Goal: Information Seeking & Learning: Learn about a topic

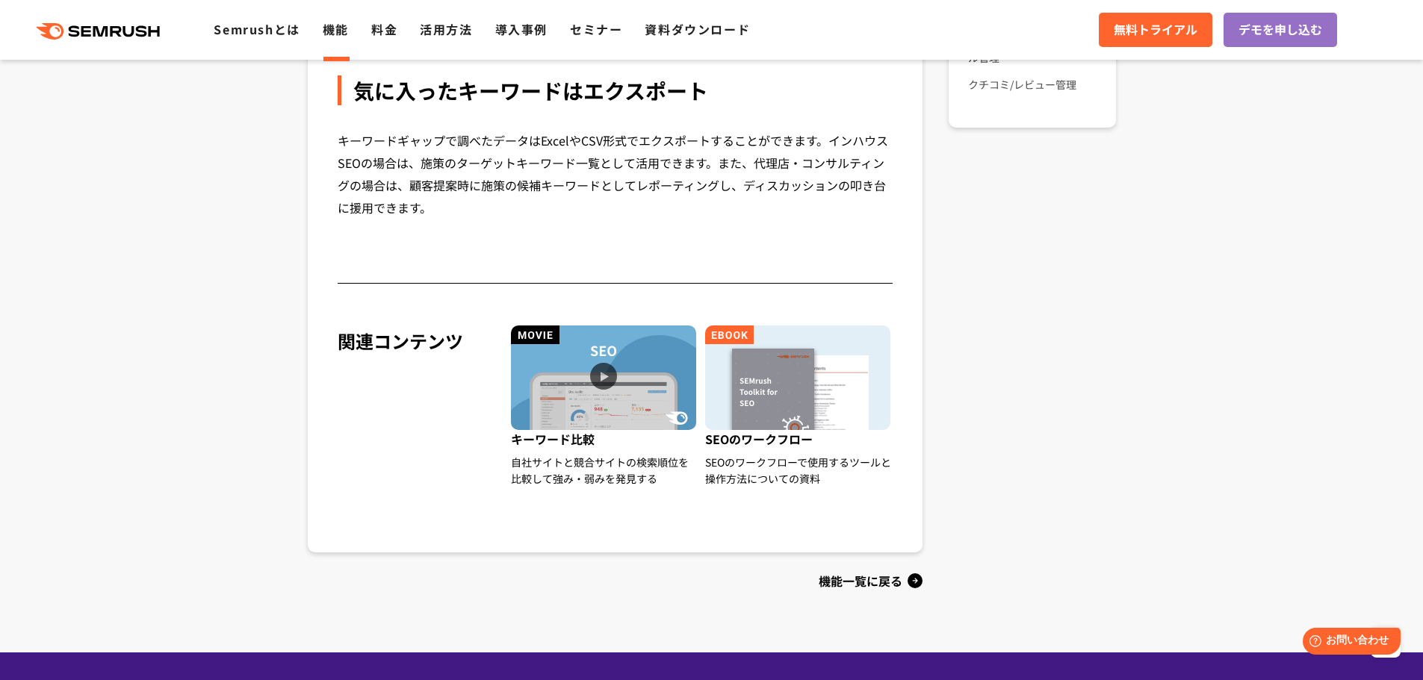
scroll to position [1336, 0]
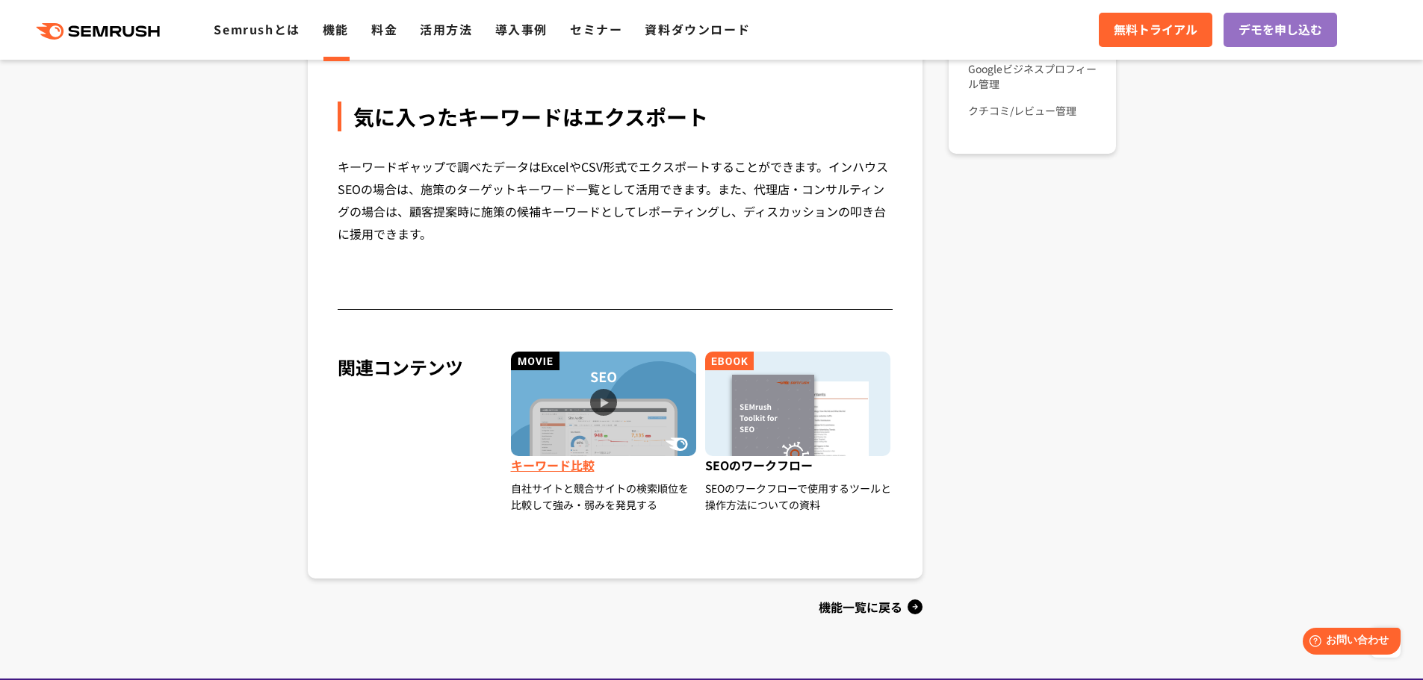
click at [651, 439] on img at bounding box center [603, 404] width 185 height 105
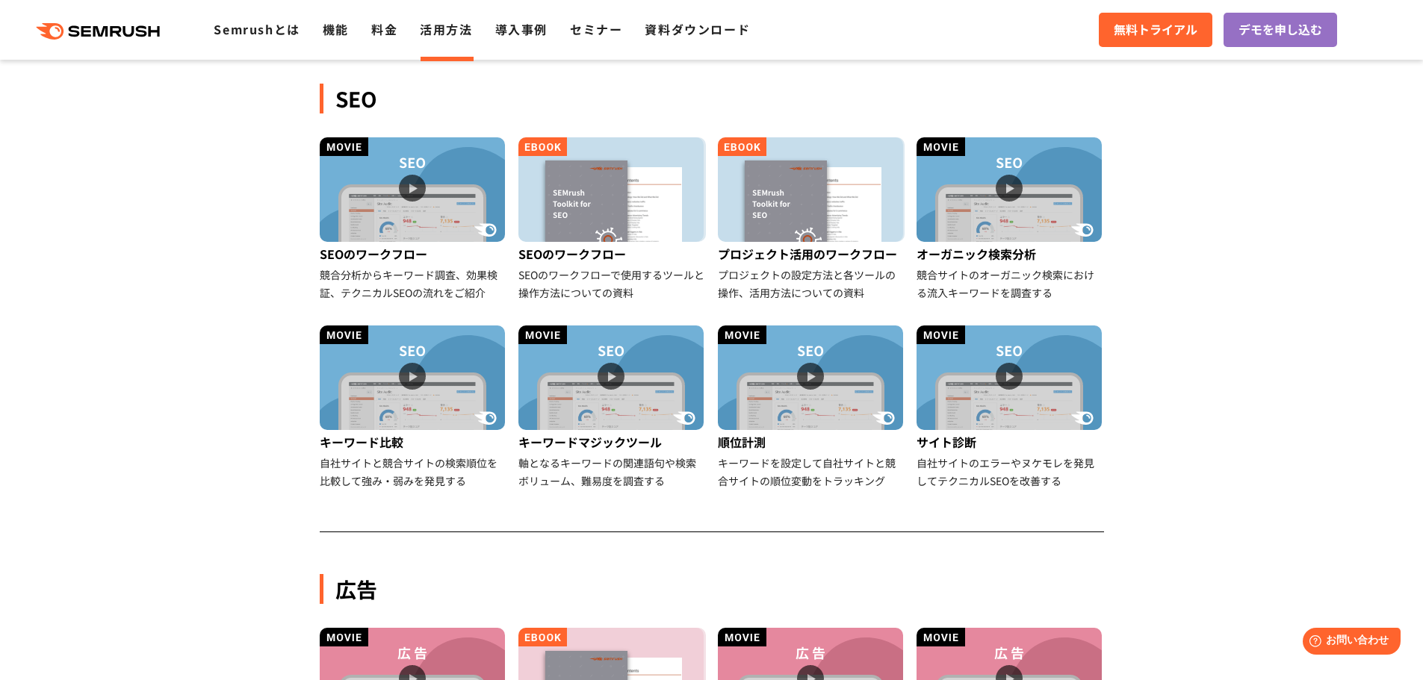
click at [594, 158] on img at bounding box center [610, 189] width 185 height 105
click at [801, 467] on div "キーワードを設定して自社サイトと競合サイトの順位変動をトラッキング" at bounding box center [811, 472] width 187 height 36
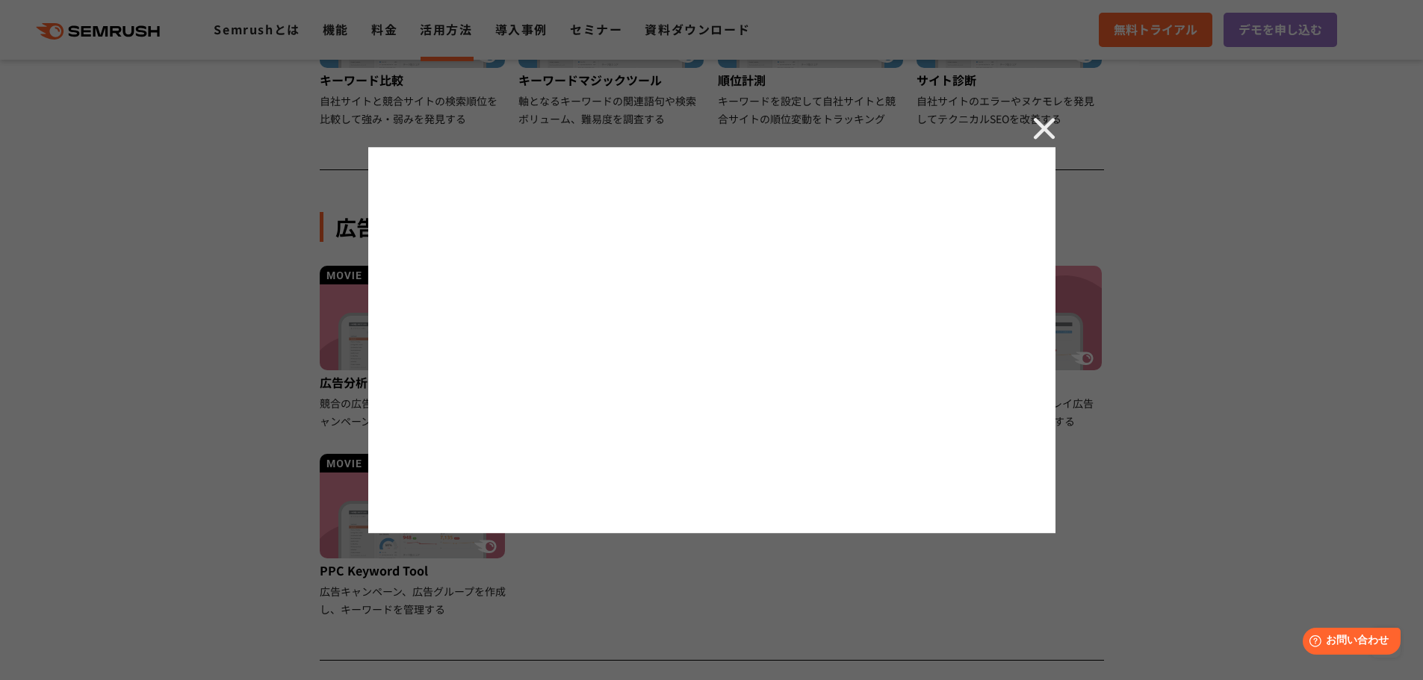
scroll to position [717, 0]
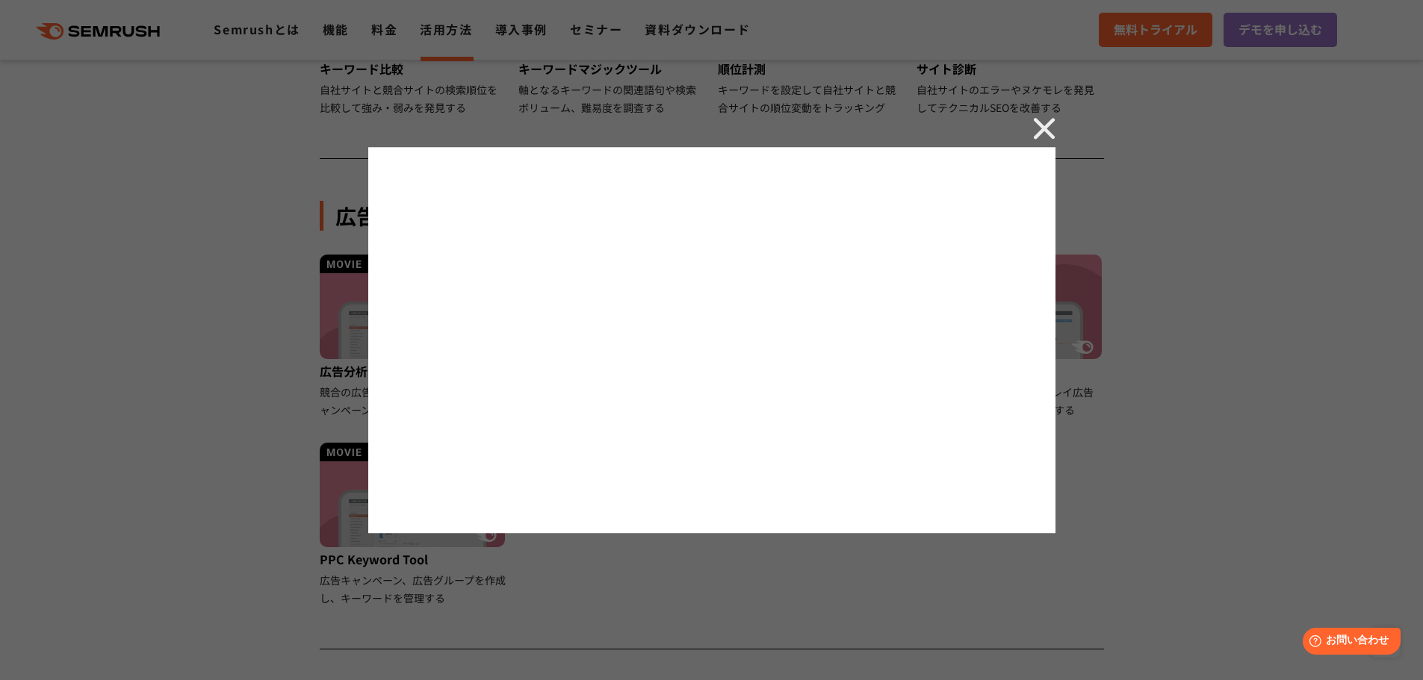
click at [1233, 374] on div at bounding box center [711, 340] width 1423 height 680
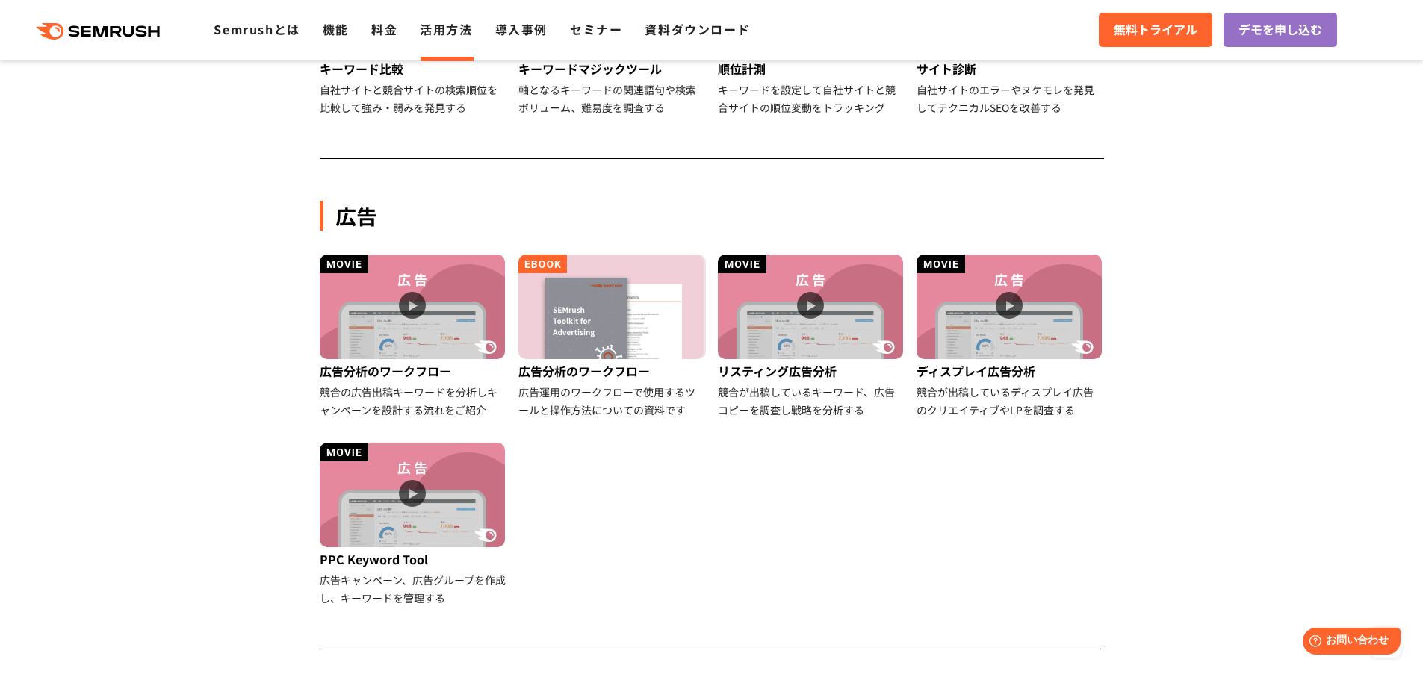
click at [709, 168] on div "広告 広告分析のワークフロー 競合の広告出稿キーワードを分析しキャンペーンを設計する流れをご紹介 広告分析のワークフロー 広告運用のワークフローで使用するツー…" at bounding box center [712, 383] width 784 height 532
click at [747, 494] on ul "広告分析のワークフロー 競合の広告出稿キーワードを分析しキャンペーンを設計する流れをご紹介 広告分析のワークフロー 広告運用のワークフローで使用するツールと操…" at bounding box center [712, 443] width 796 height 376
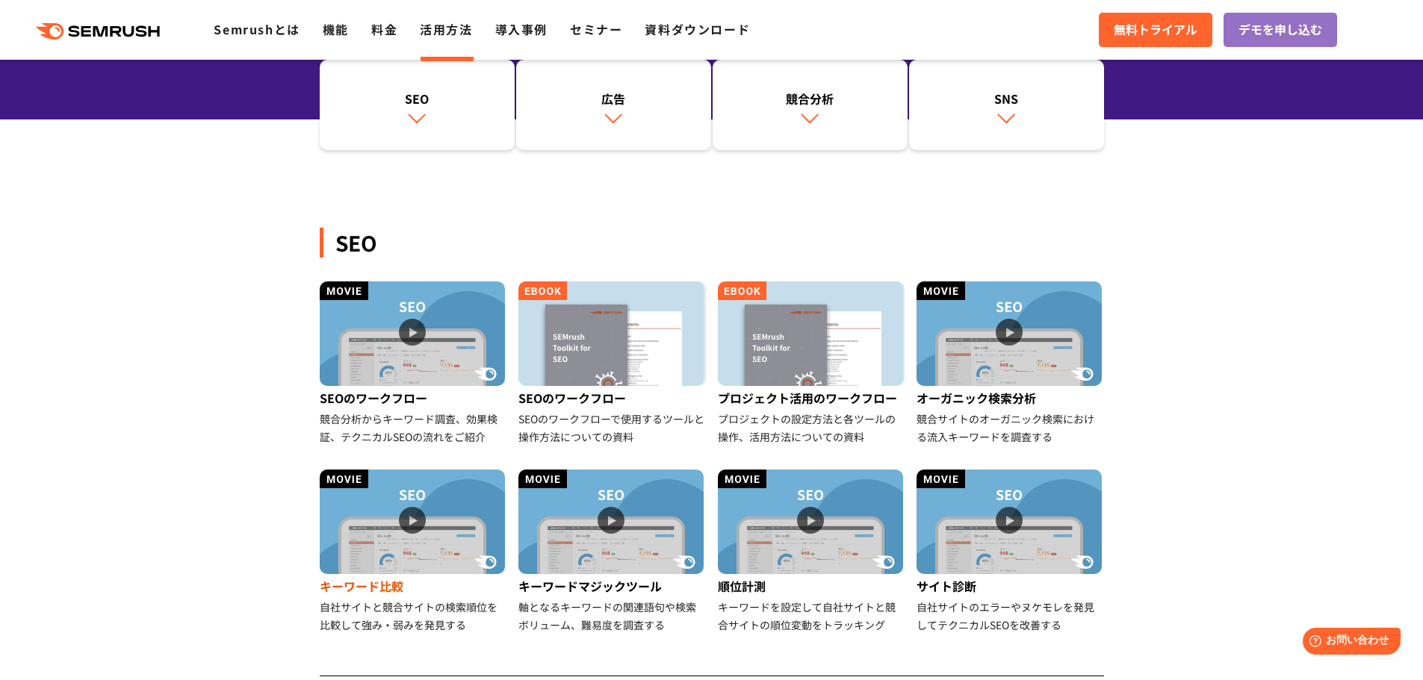
scroll to position [119, 0]
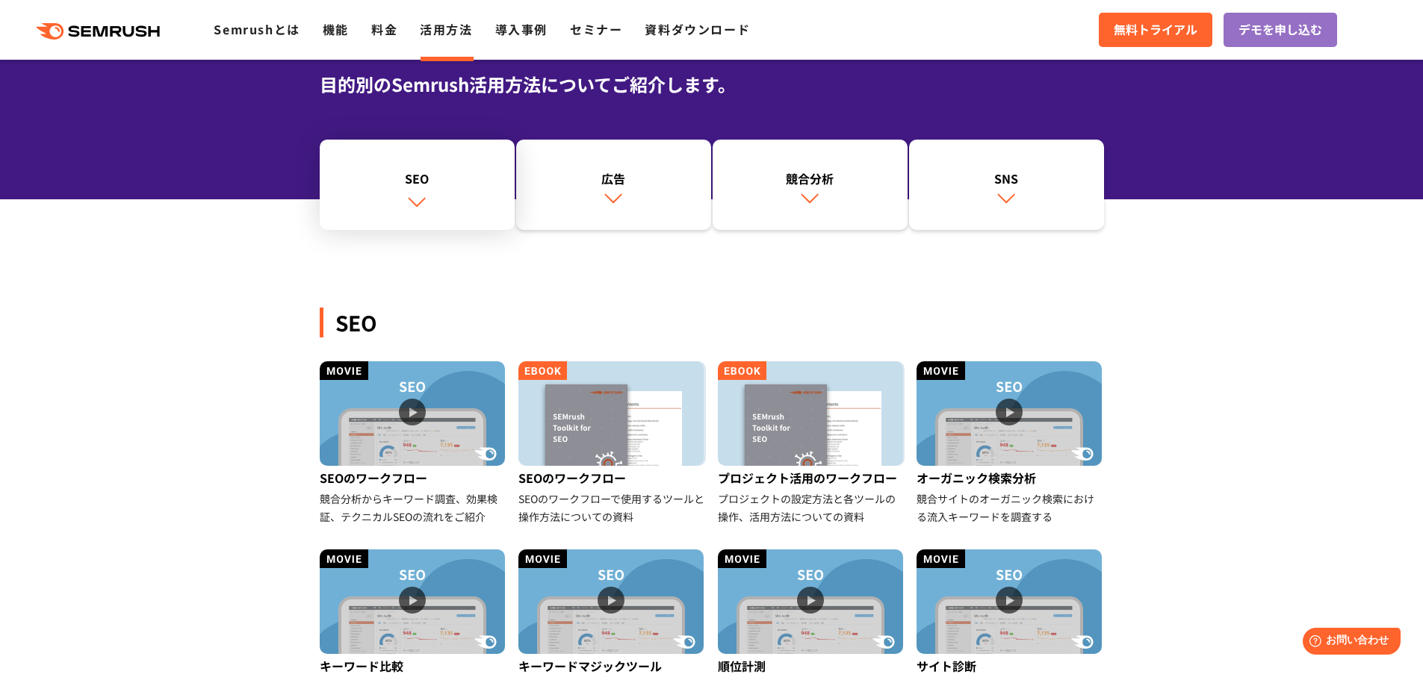
click at [417, 183] on div "SEO" at bounding box center [417, 179] width 180 height 18
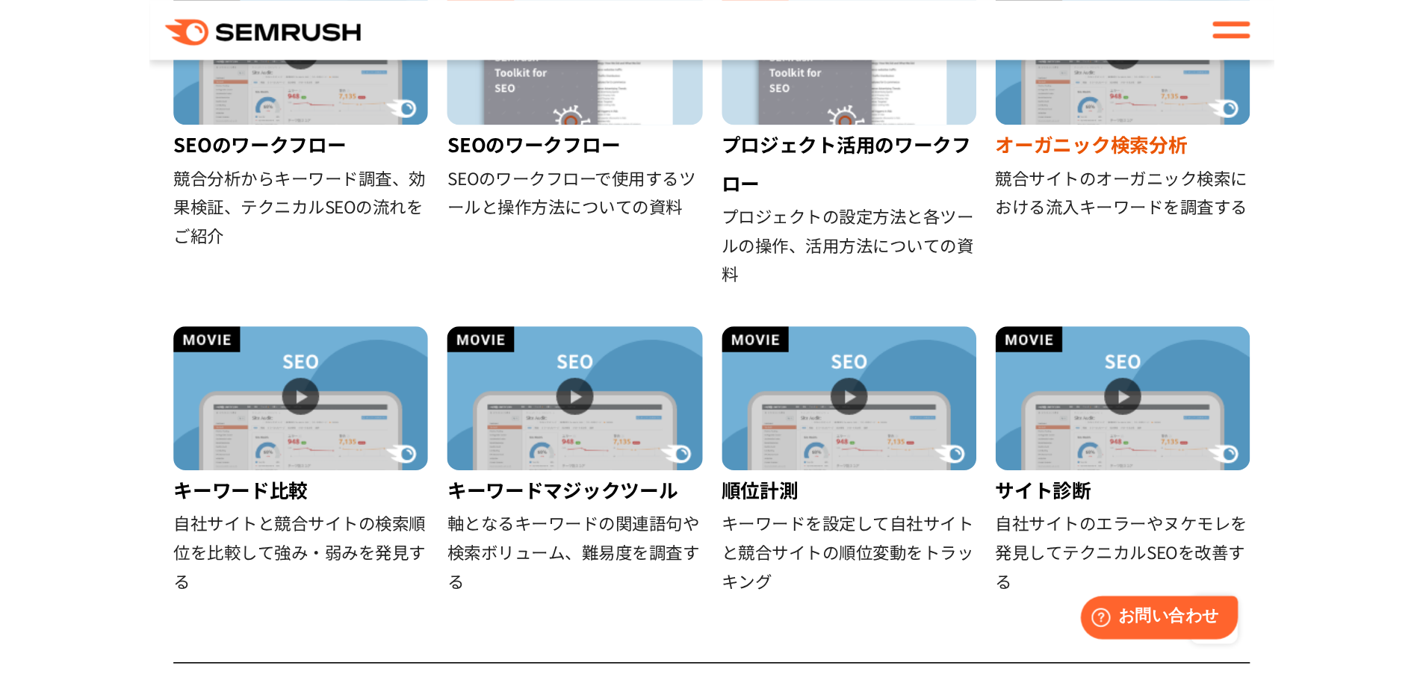
scroll to position [493, 0]
